Goal: Communication & Community: Answer question/provide support

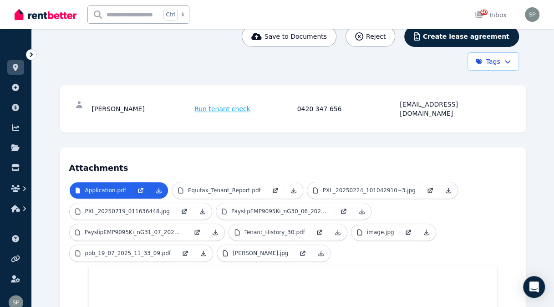
click at [21, 69] on link at bounding box center [15, 67] width 17 height 15
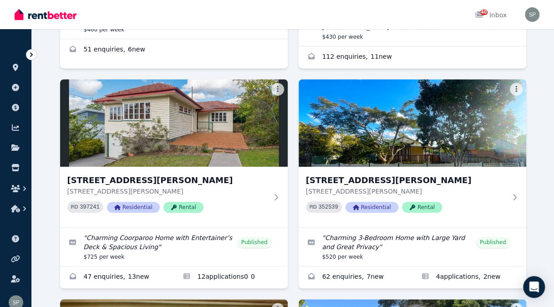
scroll to position [273, 0]
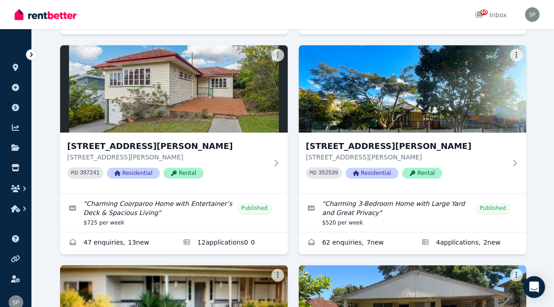
click at [365, 143] on h3 "[STREET_ADDRESS][PERSON_NAME]" at bounding box center [406, 146] width 200 height 13
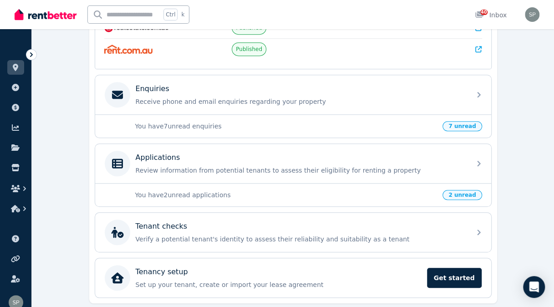
scroll to position [273, 0]
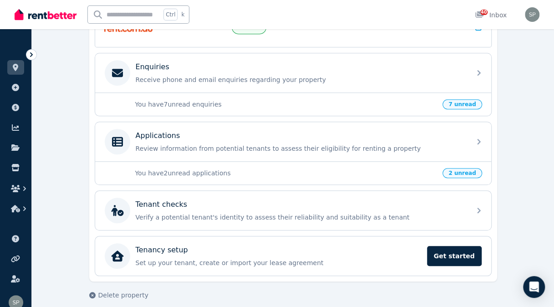
click at [466, 74] on div "Enquiries Receive phone and email enquiries regarding your property" at bounding box center [293, 72] width 396 height 39
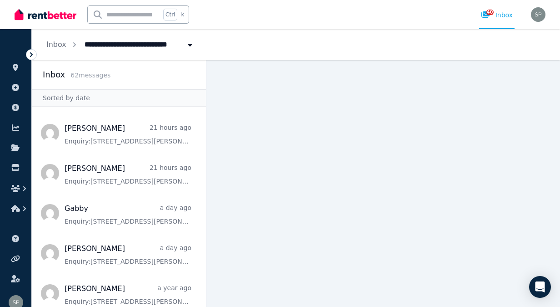
scroll to position [359, 0]
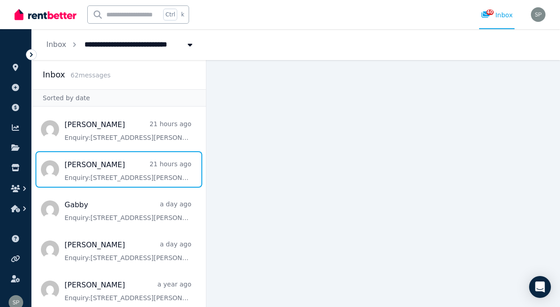
click at [106, 171] on span "Message list" at bounding box center [119, 169] width 174 height 36
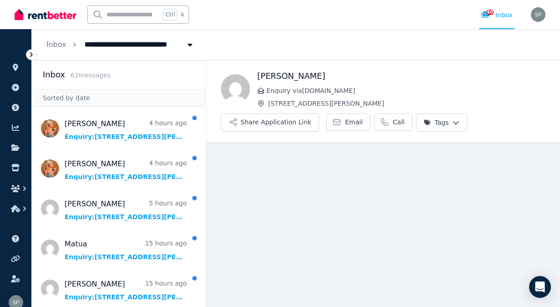
click at [264, 122] on button "Share Application Link" at bounding box center [270, 122] width 98 height 18
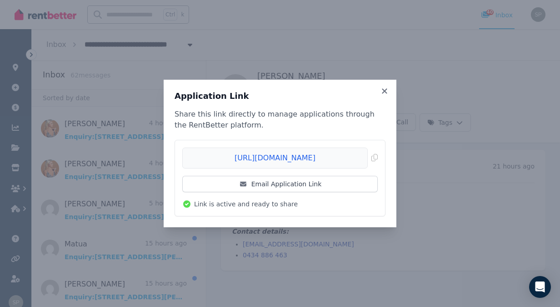
click at [376, 155] on span "Copied!" at bounding box center [280, 157] width 196 height 21
click at [386, 90] on icon at bounding box center [384, 90] width 5 height 5
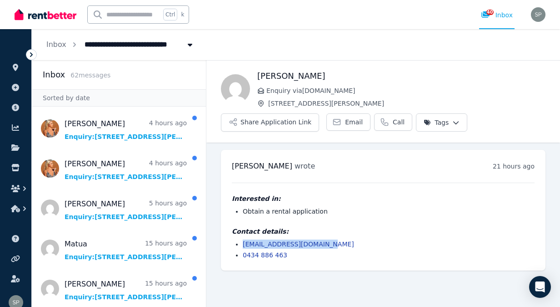
drag, startPoint x: 323, startPoint y: 244, endPoint x: 244, endPoint y: 241, distance: 78.3
click at [244, 241] on li "[EMAIL_ADDRESS][DOMAIN_NAME]" at bounding box center [389, 243] width 292 height 9
copy link "[EMAIL_ADDRESS][DOMAIN_NAME]"
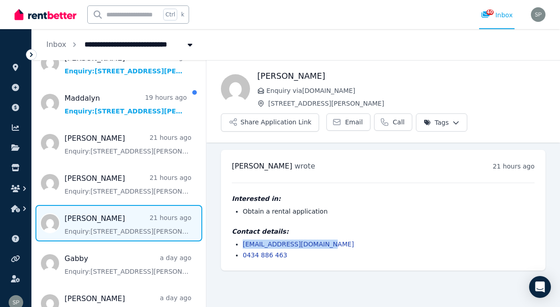
scroll to position [364, 0]
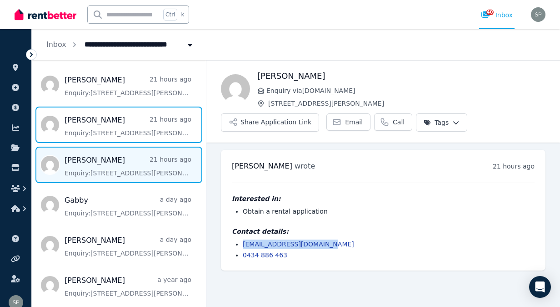
click at [131, 134] on span "Message list" at bounding box center [119, 124] width 174 height 36
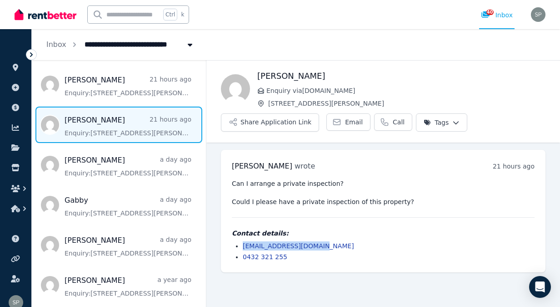
drag, startPoint x: 326, startPoint y: 247, endPoint x: 243, endPoint y: 247, distance: 82.8
click at [243, 247] on li "[EMAIL_ADDRESS][DOMAIN_NAME]" at bounding box center [389, 245] width 292 height 9
copy link "[EMAIL_ADDRESS][DOMAIN_NAME]"
click at [107, 206] on span "Message list" at bounding box center [119, 205] width 174 height 36
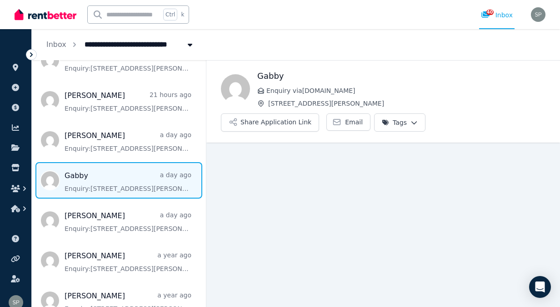
scroll to position [409, 0]
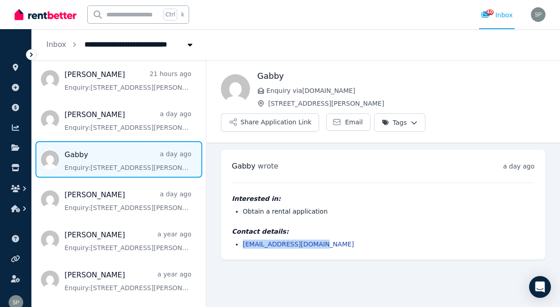
drag, startPoint x: 320, startPoint y: 244, endPoint x: 242, endPoint y: 244, distance: 78.3
click at [242, 244] on ul "[EMAIL_ADDRESS][DOMAIN_NAME]" at bounding box center [383, 243] width 303 height 9
copy link "[EMAIL_ADDRESS][DOMAIN_NAME]"
click at [116, 196] on span "Message list" at bounding box center [119, 199] width 174 height 36
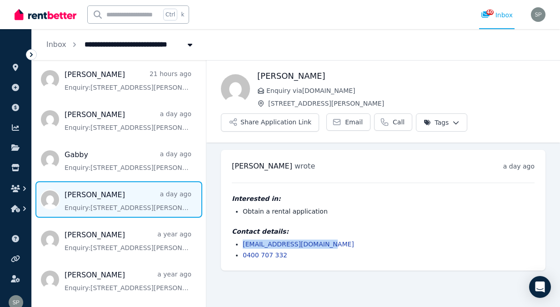
drag, startPoint x: 325, startPoint y: 243, endPoint x: 243, endPoint y: 245, distance: 81.5
click at [243, 245] on li "[EMAIL_ADDRESS][DOMAIN_NAME]" at bounding box center [389, 243] width 292 height 9
copy link "[EMAIL_ADDRESS][DOMAIN_NAME]"
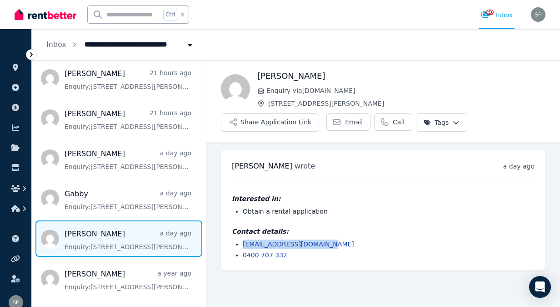
scroll to position [373, 0]
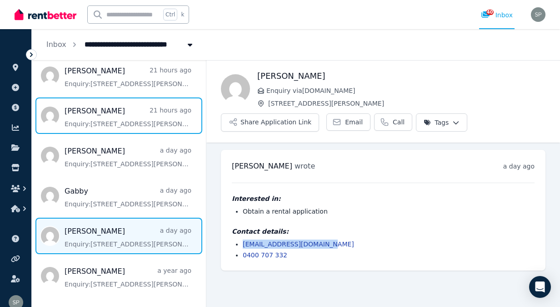
click at [116, 121] on span "Message list" at bounding box center [119, 115] width 174 height 36
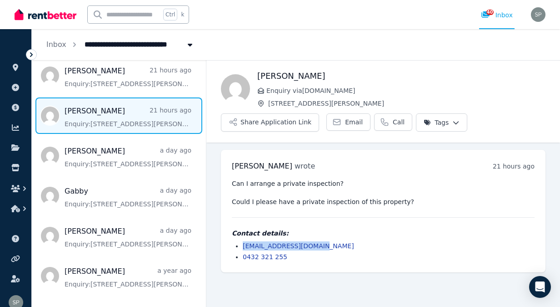
drag, startPoint x: 323, startPoint y: 245, endPoint x: 242, endPoint y: 245, distance: 80.5
click at [242, 245] on ul "[EMAIL_ADDRESS][DOMAIN_NAME] 0432 321 255" at bounding box center [383, 251] width 303 height 20
copy link "[EMAIL_ADDRESS][DOMAIN_NAME]"
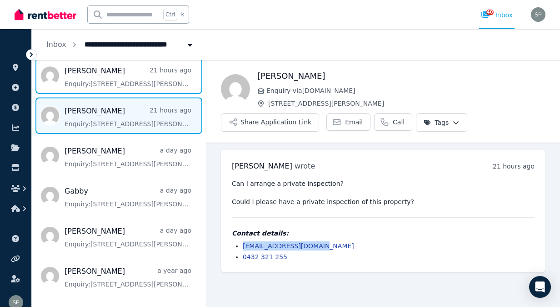
click at [124, 75] on span "Message list" at bounding box center [119, 75] width 174 height 36
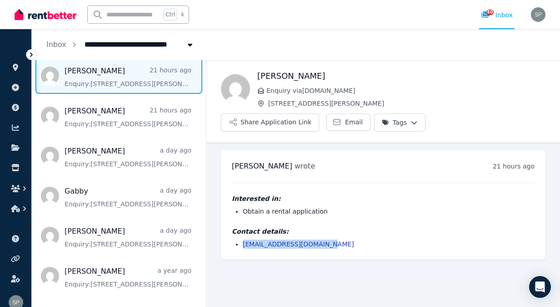
drag, startPoint x: 323, startPoint y: 245, endPoint x: 242, endPoint y: 242, distance: 80.6
click at [242, 242] on ul "[EMAIL_ADDRESS][DOMAIN_NAME]" at bounding box center [383, 243] width 303 height 9
copy link "[EMAIL_ADDRESS][DOMAIN_NAME]"
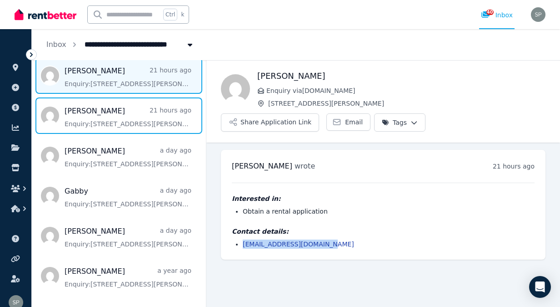
click at [104, 115] on span "Message list" at bounding box center [119, 115] width 174 height 36
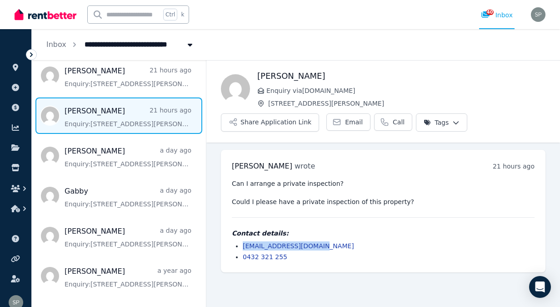
drag, startPoint x: 320, startPoint y: 245, endPoint x: 244, endPoint y: 243, distance: 76.5
click at [244, 243] on li "[EMAIL_ADDRESS][DOMAIN_NAME]" at bounding box center [389, 245] width 292 height 9
copy link "[EMAIL_ADDRESS][DOMAIN_NAME]"
click at [113, 77] on span "Message list" at bounding box center [119, 75] width 174 height 36
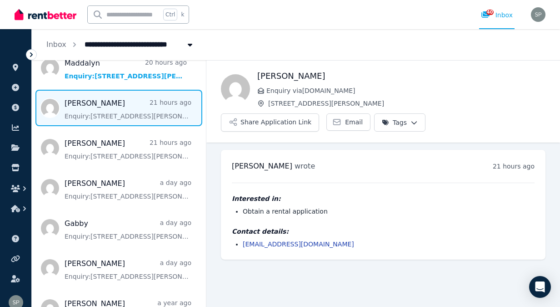
scroll to position [328, 0]
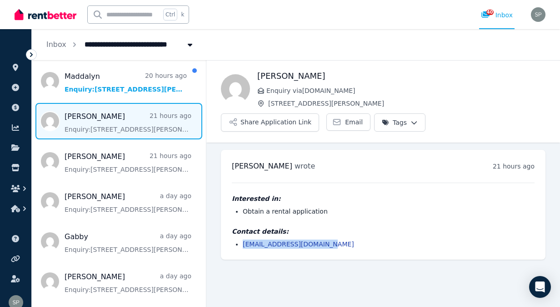
drag, startPoint x: 324, startPoint y: 243, endPoint x: 238, endPoint y: 246, distance: 85.6
click at [243, 246] on li "[EMAIL_ADDRESS][DOMAIN_NAME]" at bounding box center [389, 243] width 292 height 9
copy link "[EMAIL_ADDRESS][DOMAIN_NAME]"
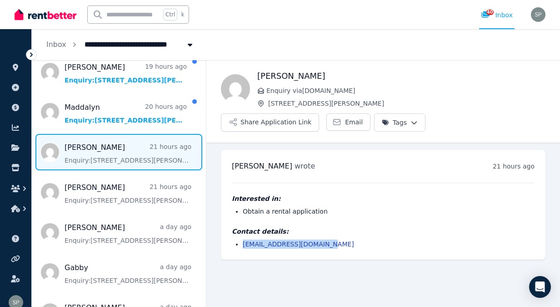
scroll to position [282, 0]
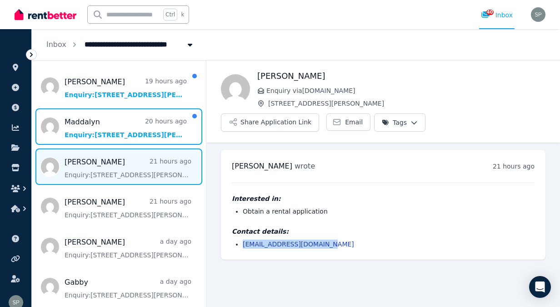
click at [106, 127] on span "Message list" at bounding box center [119, 126] width 174 height 36
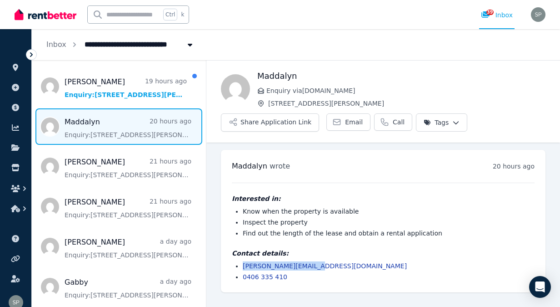
drag, startPoint x: 314, startPoint y: 264, endPoint x: 241, endPoint y: 266, distance: 73.7
click at [241, 266] on ul "[PERSON_NAME][EMAIL_ADDRESS][DOMAIN_NAME] 0406 335 410" at bounding box center [383, 271] width 303 height 20
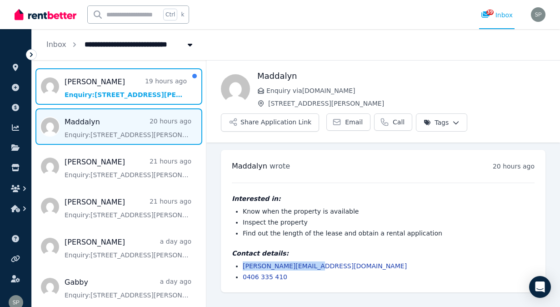
click at [116, 77] on span "Message list" at bounding box center [119, 86] width 174 height 36
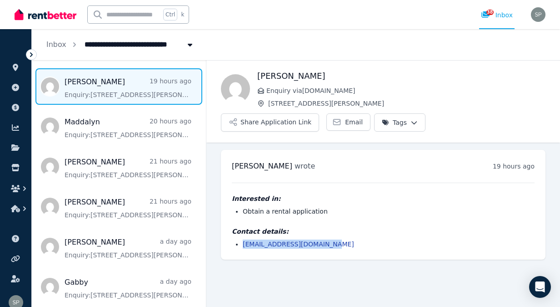
drag, startPoint x: 328, startPoint y: 243, endPoint x: 231, endPoint y: 248, distance: 96.6
click at [231, 248] on div "[PERSON_NAME] wrote 19 hours ago 5:29 pm [DATE][DATE] Interested in: Obtain a r…" at bounding box center [383, 205] width 325 height 110
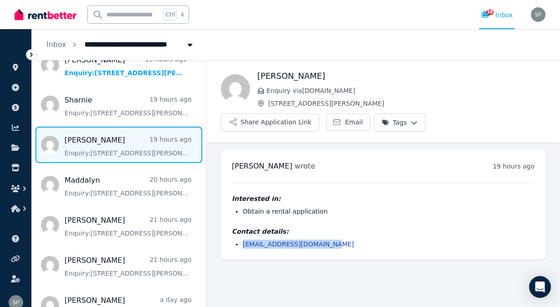
scroll to position [190, 0]
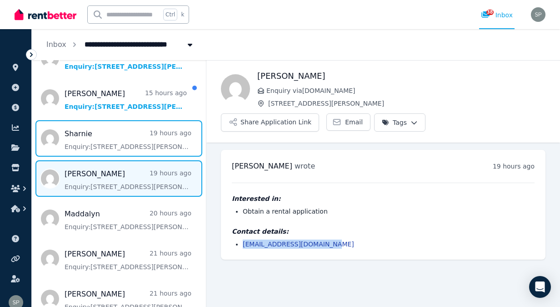
click at [133, 130] on span "Message list" at bounding box center [119, 138] width 174 height 36
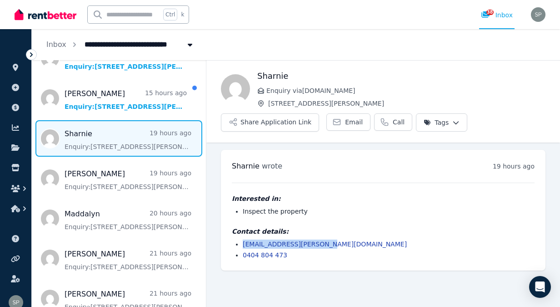
drag, startPoint x: 323, startPoint y: 243, endPoint x: 244, endPoint y: 243, distance: 79.2
click at [244, 243] on li "[EMAIL_ADDRESS][PERSON_NAME][DOMAIN_NAME]" at bounding box center [389, 243] width 292 height 9
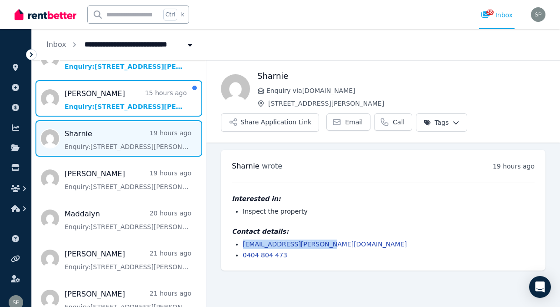
click at [152, 102] on span "Message list" at bounding box center [119, 98] width 174 height 36
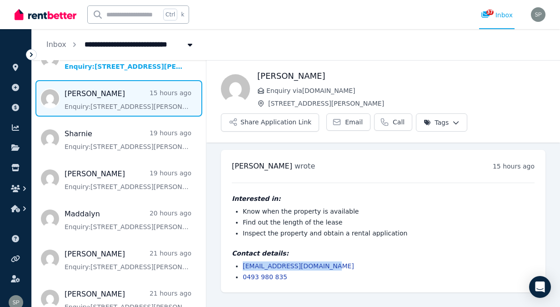
drag, startPoint x: 325, startPoint y: 268, endPoint x: 240, endPoint y: 265, distance: 84.7
click at [240, 265] on ul "[EMAIL_ADDRESS][DOMAIN_NAME] 0493 980 835" at bounding box center [383, 271] width 303 height 20
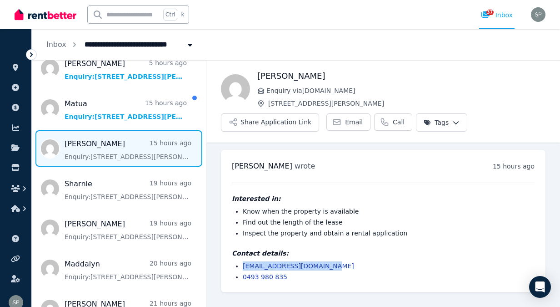
scroll to position [121, 0]
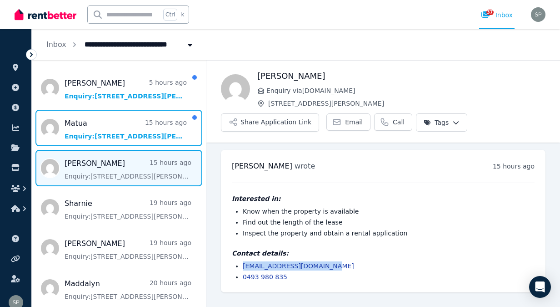
click at [116, 130] on span "Message list" at bounding box center [119, 128] width 174 height 36
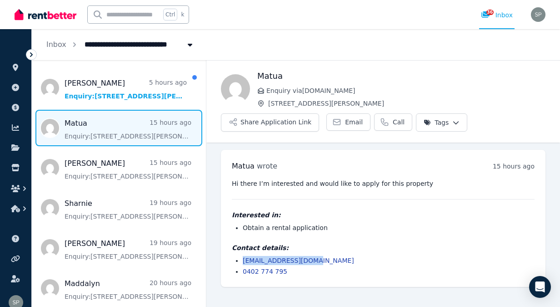
drag, startPoint x: 319, startPoint y: 259, endPoint x: 243, endPoint y: 260, distance: 76.0
click at [243, 260] on li "[EMAIL_ADDRESS][DOMAIN_NAME]" at bounding box center [389, 260] width 292 height 9
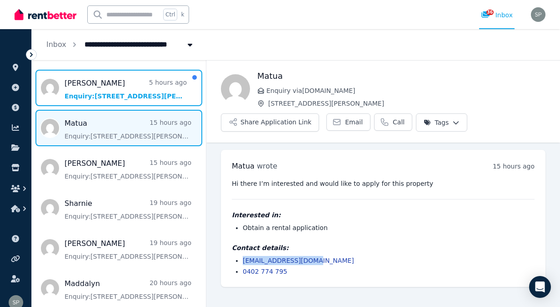
click at [119, 90] on span "Message list" at bounding box center [119, 88] width 174 height 36
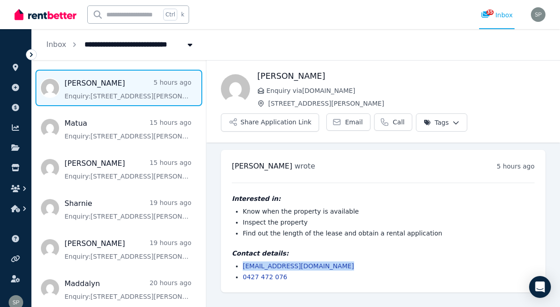
drag, startPoint x: 304, startPoint y: 263, endPoint x: 240, endPoint y: 265, distance: 63.7
click at [240, 265] on ul "[EMAIL_ADDRESS][DOMAIN_NAME] 0427 472 076" at bounding box center [383, 271] width 303 height 20
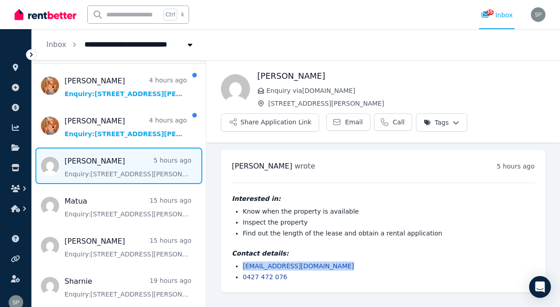
scroll to position [20, 0]
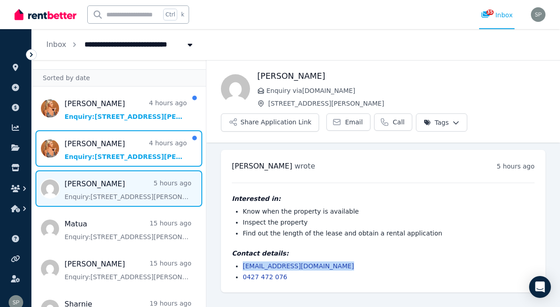
click at [126, 152] on span "Message list" at bounding box center [119, 148] width 174 height 36
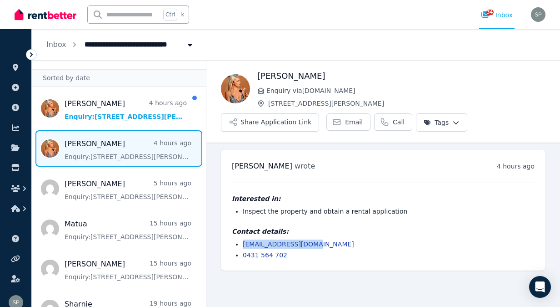
drag, startPoint x: 314, startPoint y: 244, endPoint x: 239, endPoint y: 245, distance: 74.6
click at [239, 245] on ul "[EMAIL_ADDRESS][DOMAIN_NAME] 0431 564 702" at bounding box center [383, 249] width 303 height 20
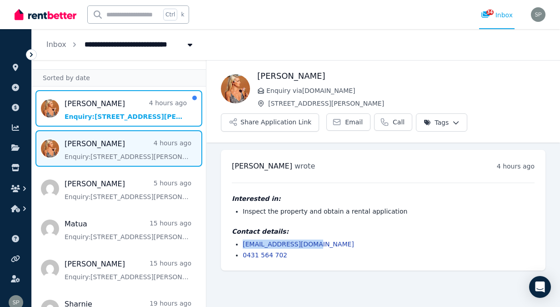
click at [144, 108] on span "Message list" at bounding box center [119, 108] width 174 height 36
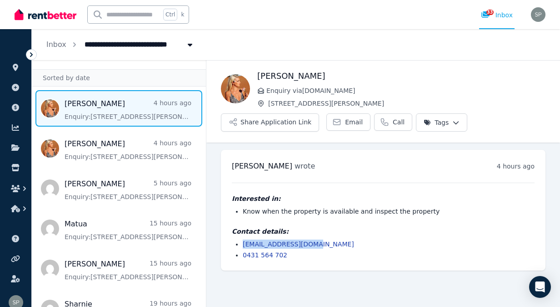
drag, startPoint x: 310, startPoint y: 245, endPoint x: 241, endPoint y: 247, distance: 69.6
click at [241, 247] on ul "[EMAIL_ADDRESS][DOMAIN_NAME] 0431 564 702" at bounding box center [383, 249] width 303 height 20
click at [332, 247] on li "[EMAIL_ADDRESS][DOMAIN_NAME]" at bounding box center [389, 243] width 292 height 9
drag, startPoint x: 311, startPoint y: 244, endPoint x: 238, endPoint y: 246, distance: 72.4
click at [243, 246] on li "[EMAIL_ADDRESS][DOMAIN_NAME]" at bounding box center [389, 243] width 292 height 9
